Goal: Find specific page/section: Find specific page/section

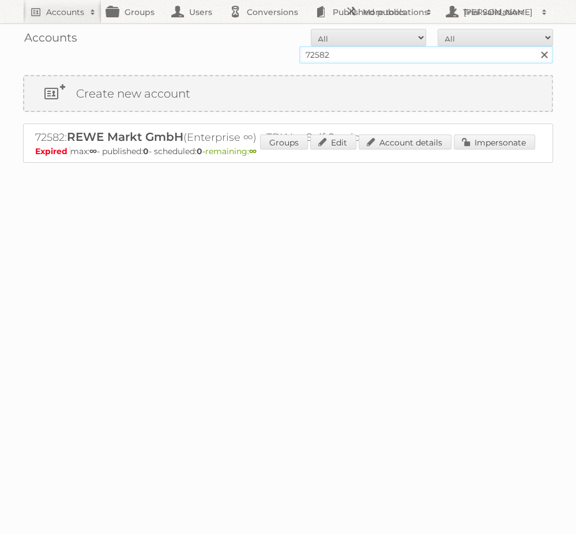
click at [461, 54] on input "72582" at bounding box center [426, 54] width 254 height 17
type input "aldi süd"
click at [535, 46] on input "Search" at bounding box center [543, 54] width 17 height 17
